Goal: Information Seeking & Learning: Compare options

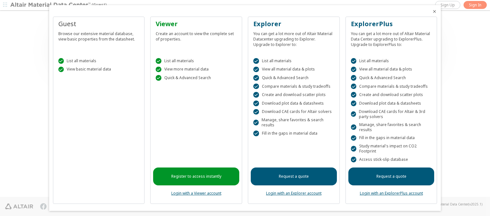
click at [432, 11] on icon "Close" at bounding box center [434, 11] width 5 height 5
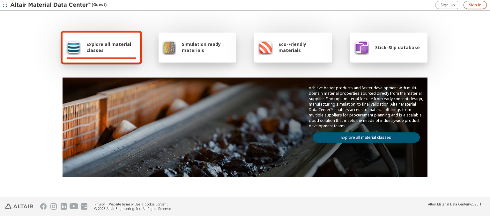
click at [475, 5] on span "Sign In" at bounding box center [475, 5] width 12 height 5
click at [51, 5] on img at bounding box center [50, 5] width 81 height 6
click at [109, 47] on span "Explore all material classes" at bounding box center [111, 47] width 50 height 12
click at [363, 136] on link "Explore all material classes" at bounding box center [365, 137] width 107 height 10
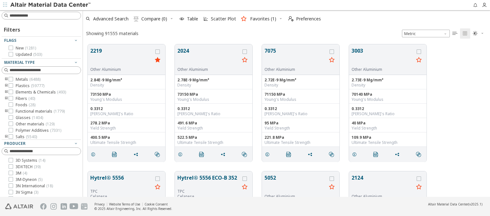
scroll to position [152, 402]
click at [158, 51] on icon "grid" at bounding box center [157, 51] width 4 height 4
click at [245, 51] on icon "grid" at bounding box center [244, 51] width 4 height 4
click at [154, 19] on span "Compare (2)" at bounding box center [154, 19] width 26 height 4
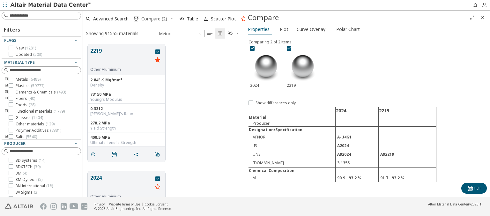
scroll to position [152, 157]
click at [311, 29] on span "Curve Overlay" at bounding box center [310, 29] width 29 height 10
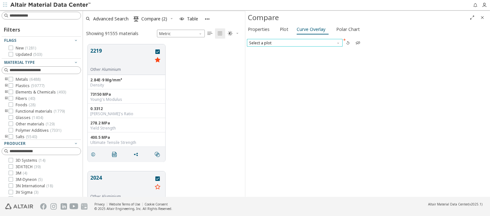
click at [294, 42] on span "Select a plot" at bounding box center [295, 43] width 96 height 8
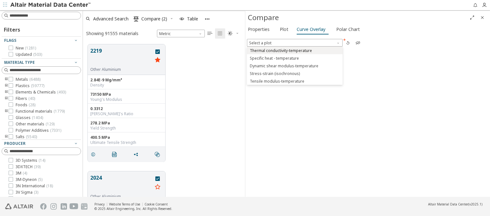
click at [294, 50] on span "Thermal conductivity-temperature" at bounding box center [281, 50] width 62 height 5
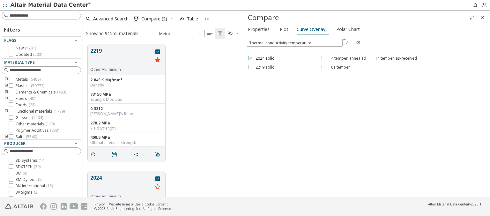
click at [261, 58] on span "2024 solid" at bounding box center [264, 58] width 19 height 5
click at [343, 58] on span "T4 temper, annealed" at bounding box center [347, 58] width 38 height 5
click at [391, 58] on span "T4 temper, as-received" at bounding box center [396, 58] width 42 height 5
click at [261, 67] on span "2219 solid" at bounding box center [264, 67] width 19 height 5
click at [335, 67] on span "T81 temper" at bounding box center [338, 67] width 21 height 5
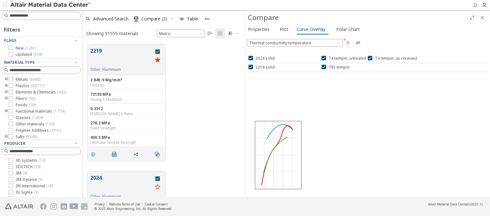
click at [347, 42] on icon "button" at bounding box center [347, 42] width 5 height 5
